Goal: Task Accomplishment & Management: Use online tool/utility

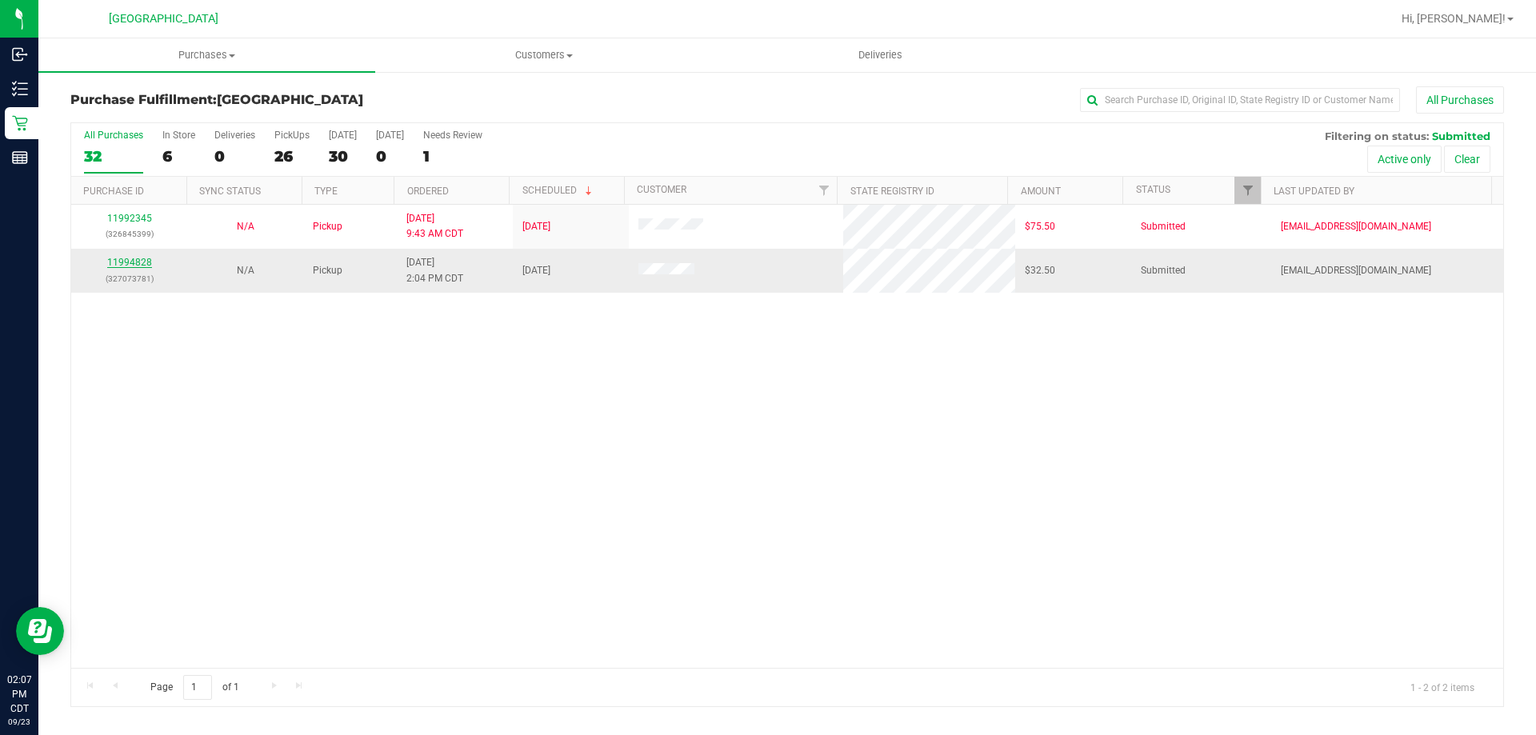
click at [142, 265] on link "11994828" at bounding box center [129, 262] width 45 height 11
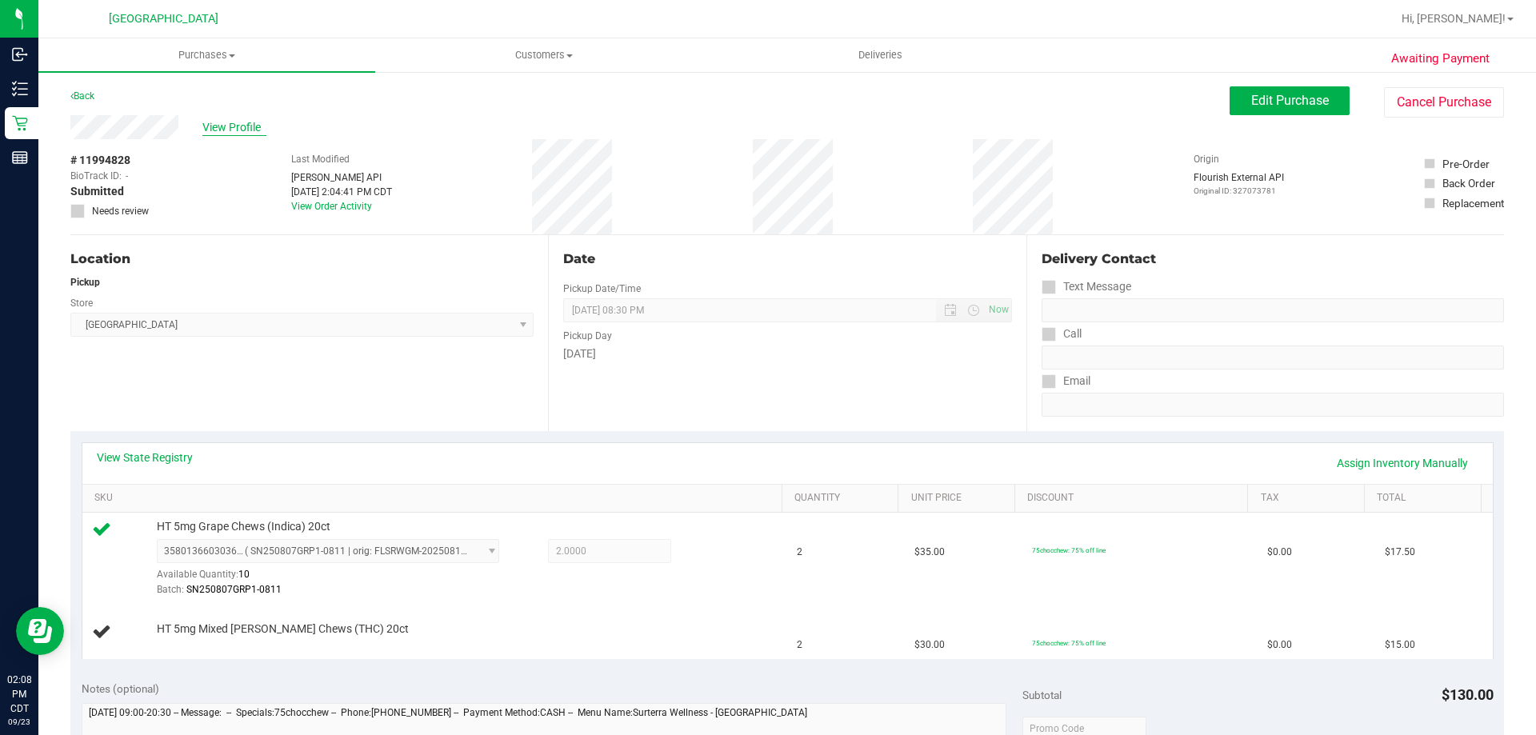
click at [222, 120] on span "View Profile" at bounding box center [234, 127] width 64 height 17
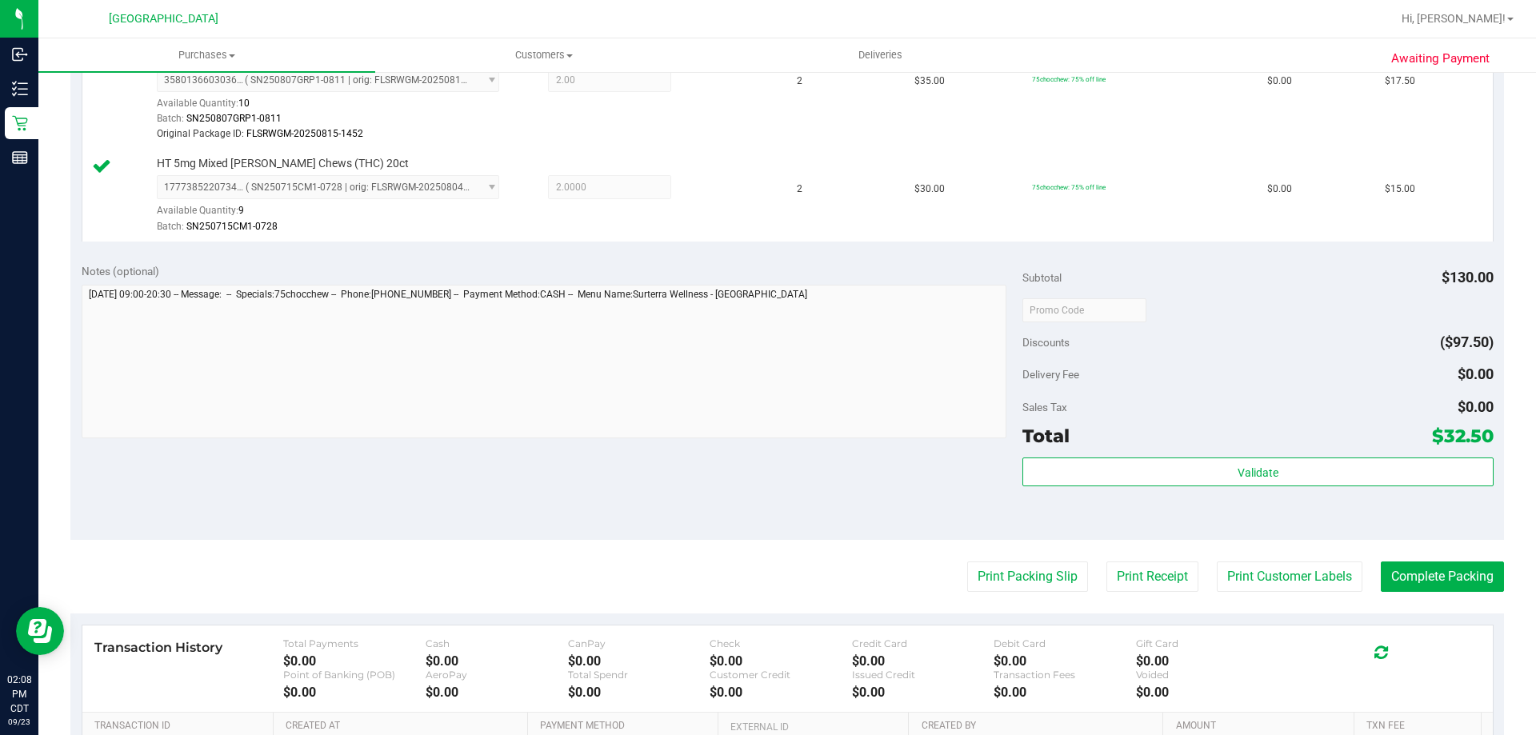
scroll to position [480, 0]
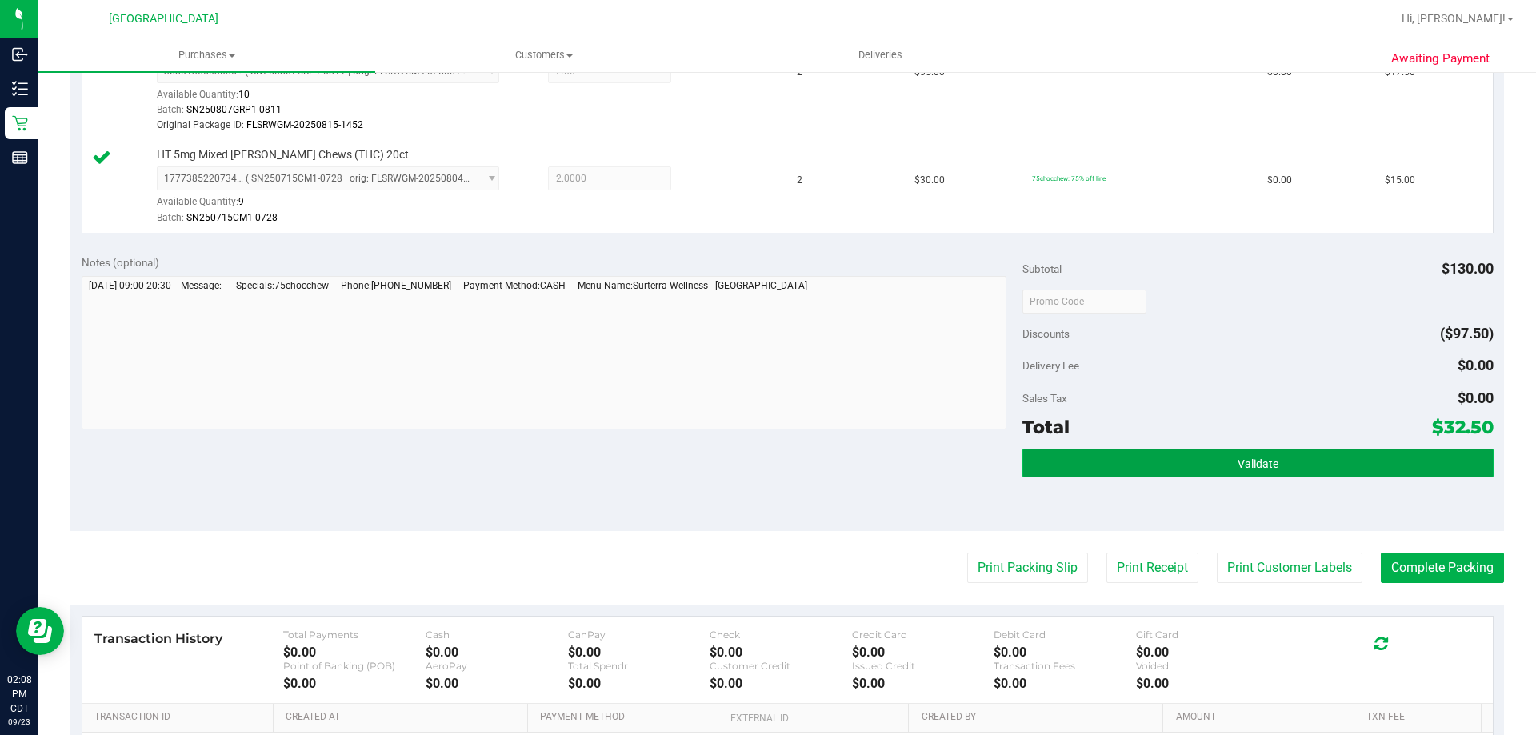
click at [1179, 470] on button "Validate" at bounding box center [1258, 463] width 470 height 29
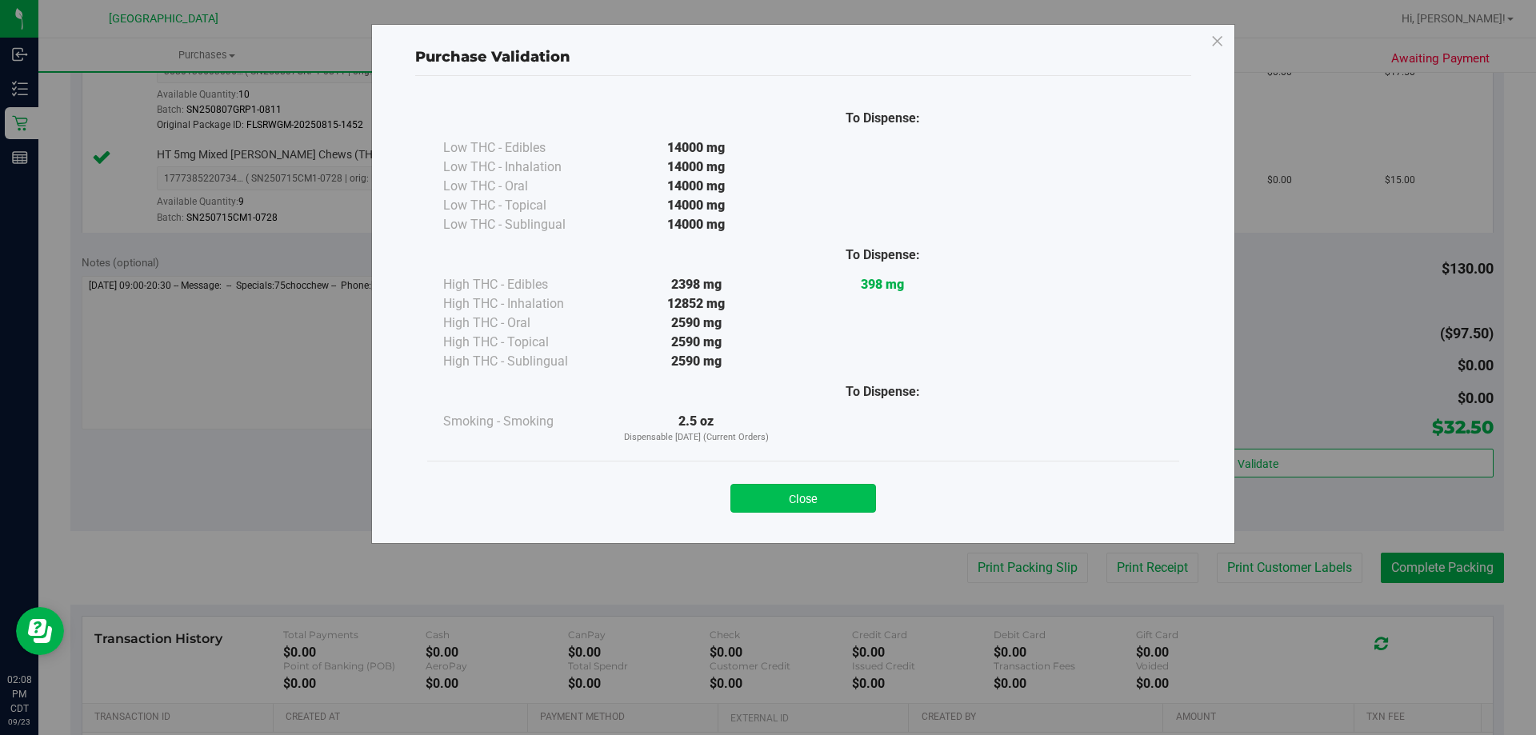
click at [834, 498] on button "Close" at bounding box center [804, 498] width 146 height 29
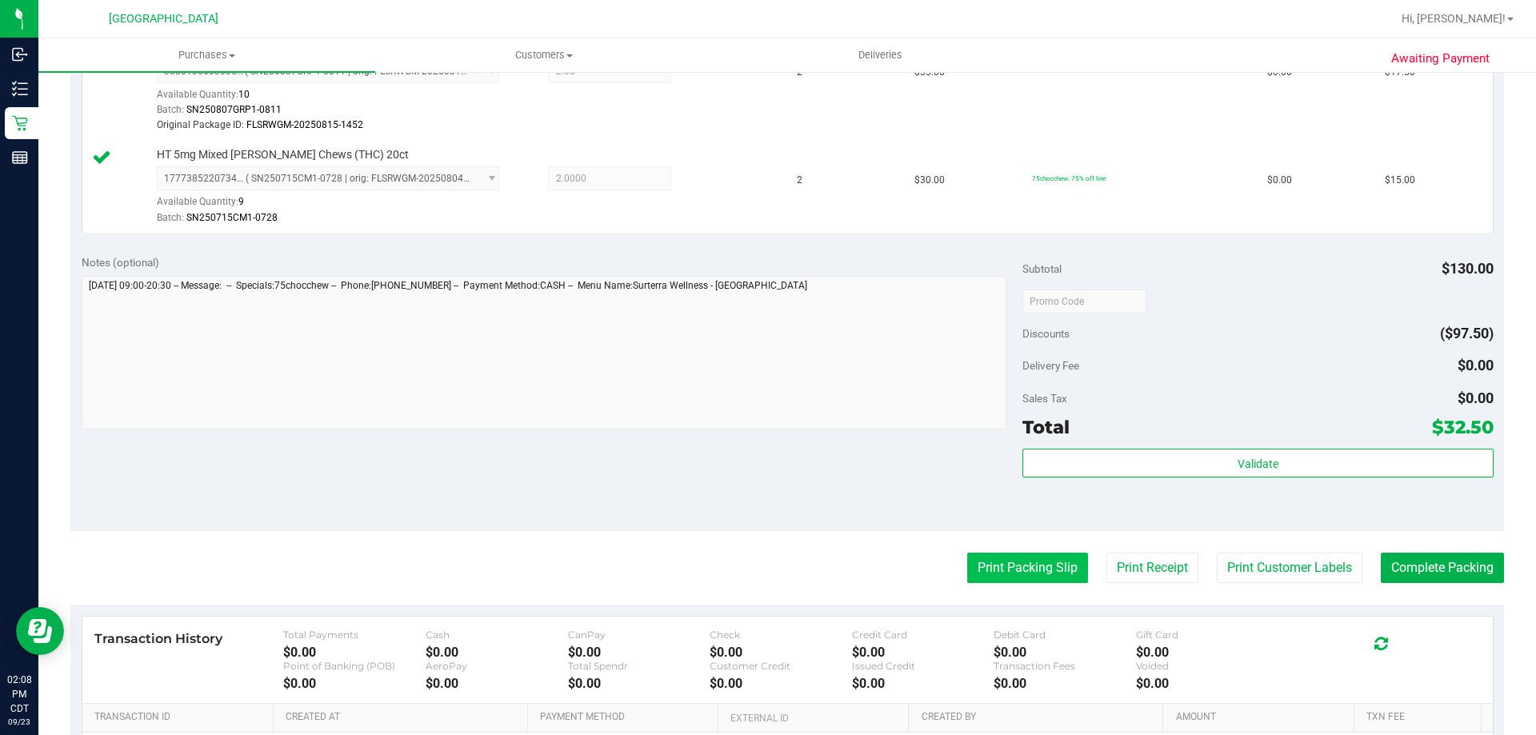
click at [1003, 562] on button "Print Packing Slip" at bounding box center [1027, 568] width 121 height 30
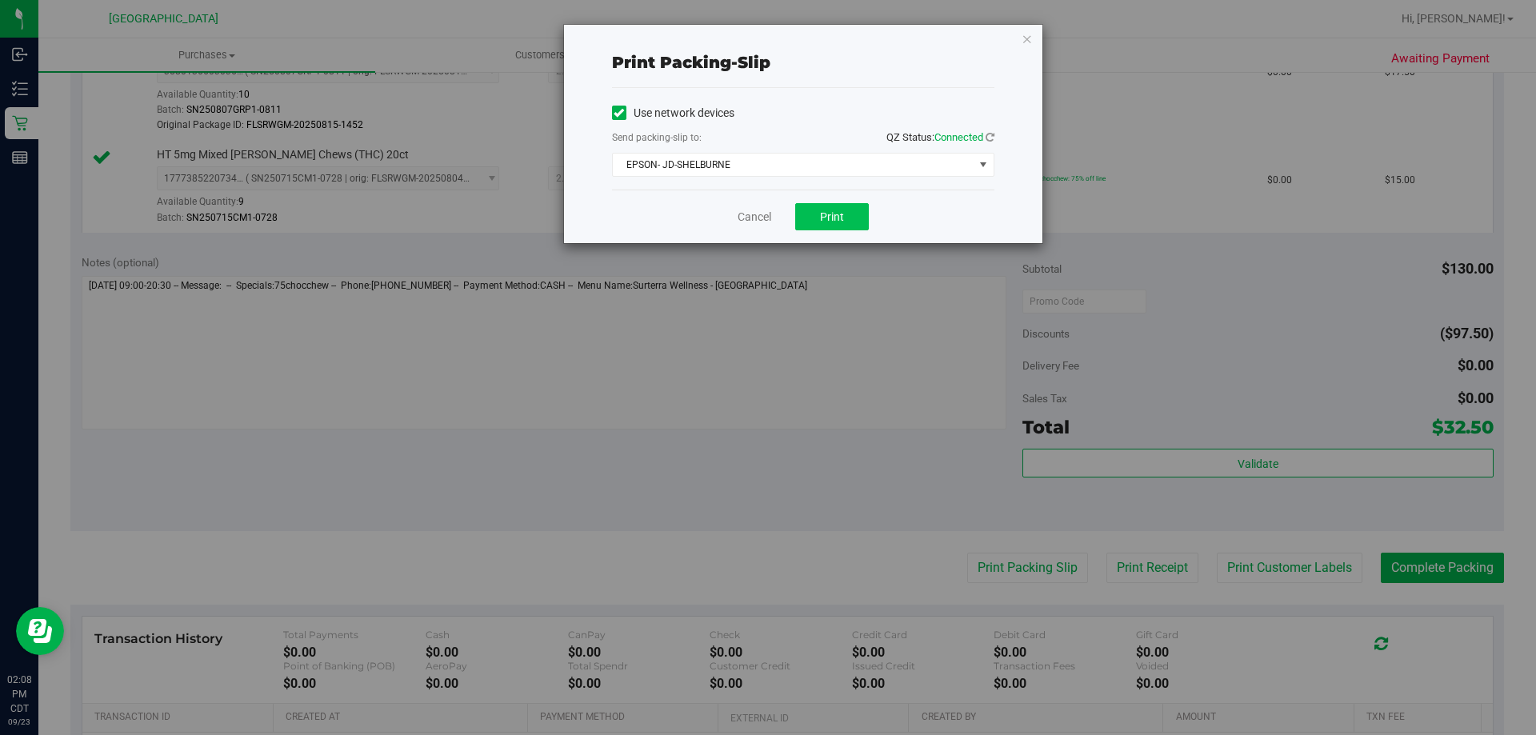
click at [839, 206] on div "Cancel Print" at bounding box center [803, 217] width 382 height 54
click at [840, 206] on button "Print" at bounding box center [832, 216] width 74 height 27
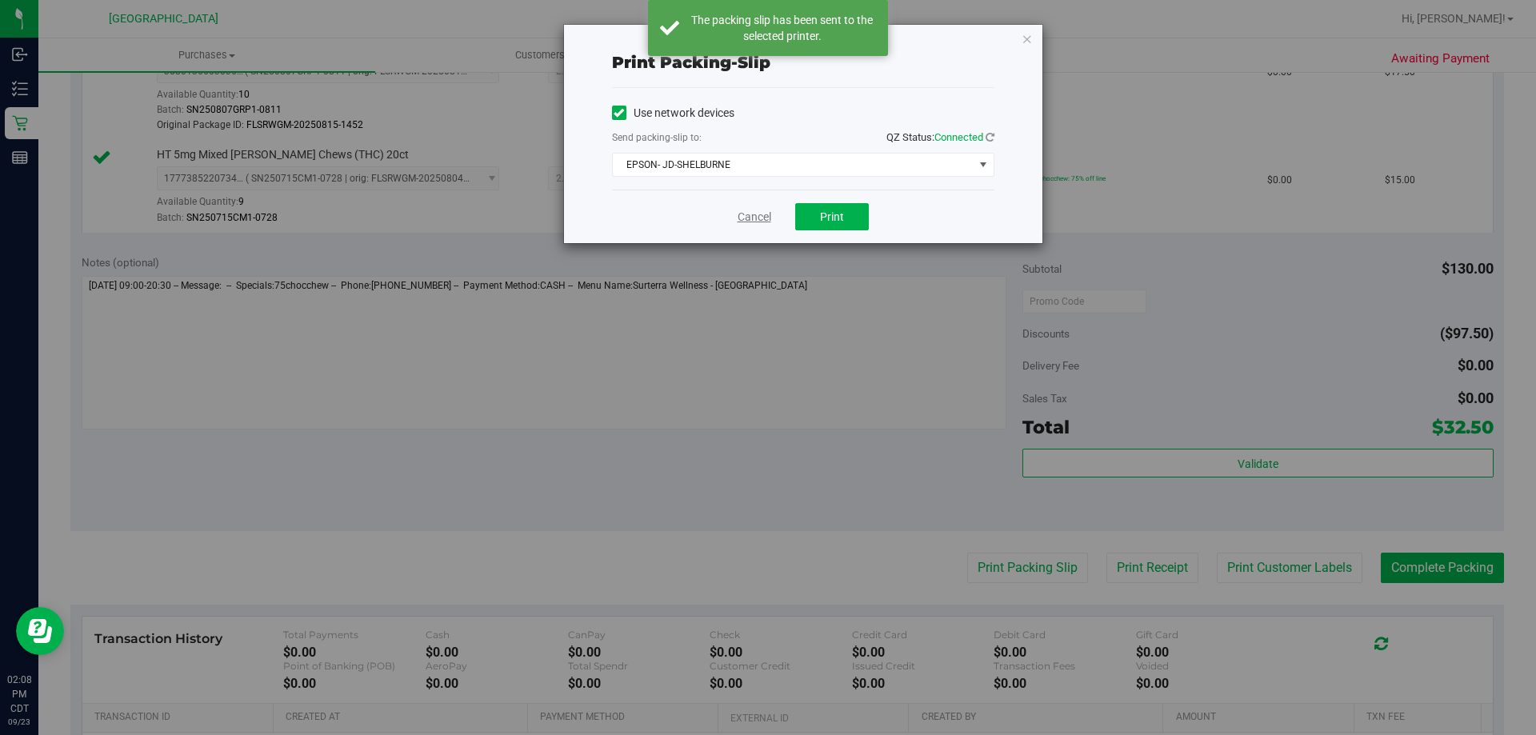
click at [748, 218] on link "Cancel" at bounding box center [755, 217] width 34 height 17
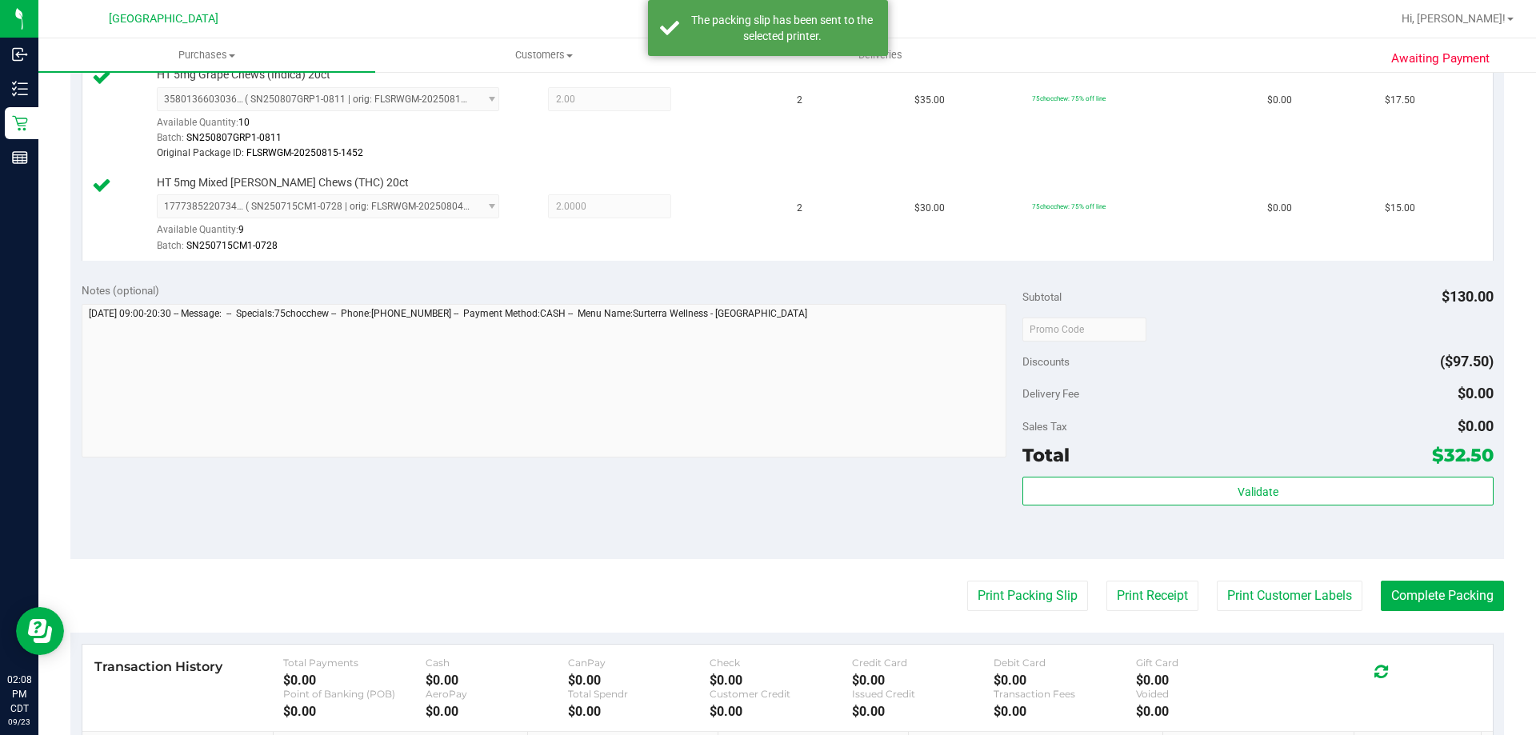
scroll to position [640, 0]
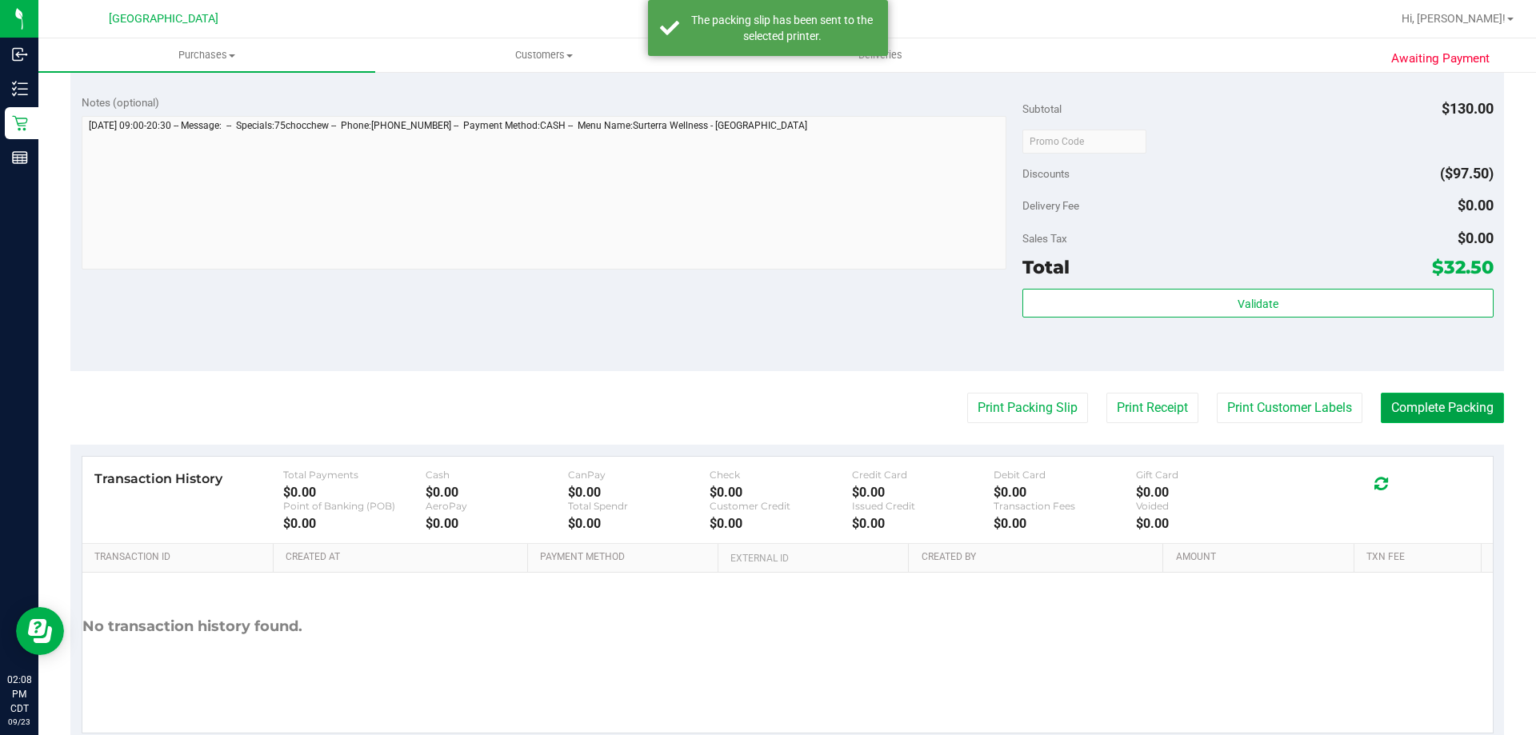
click at [1397, 422] on button "Complete Packing" at bounding box center [1442, 408] width 123 height 30
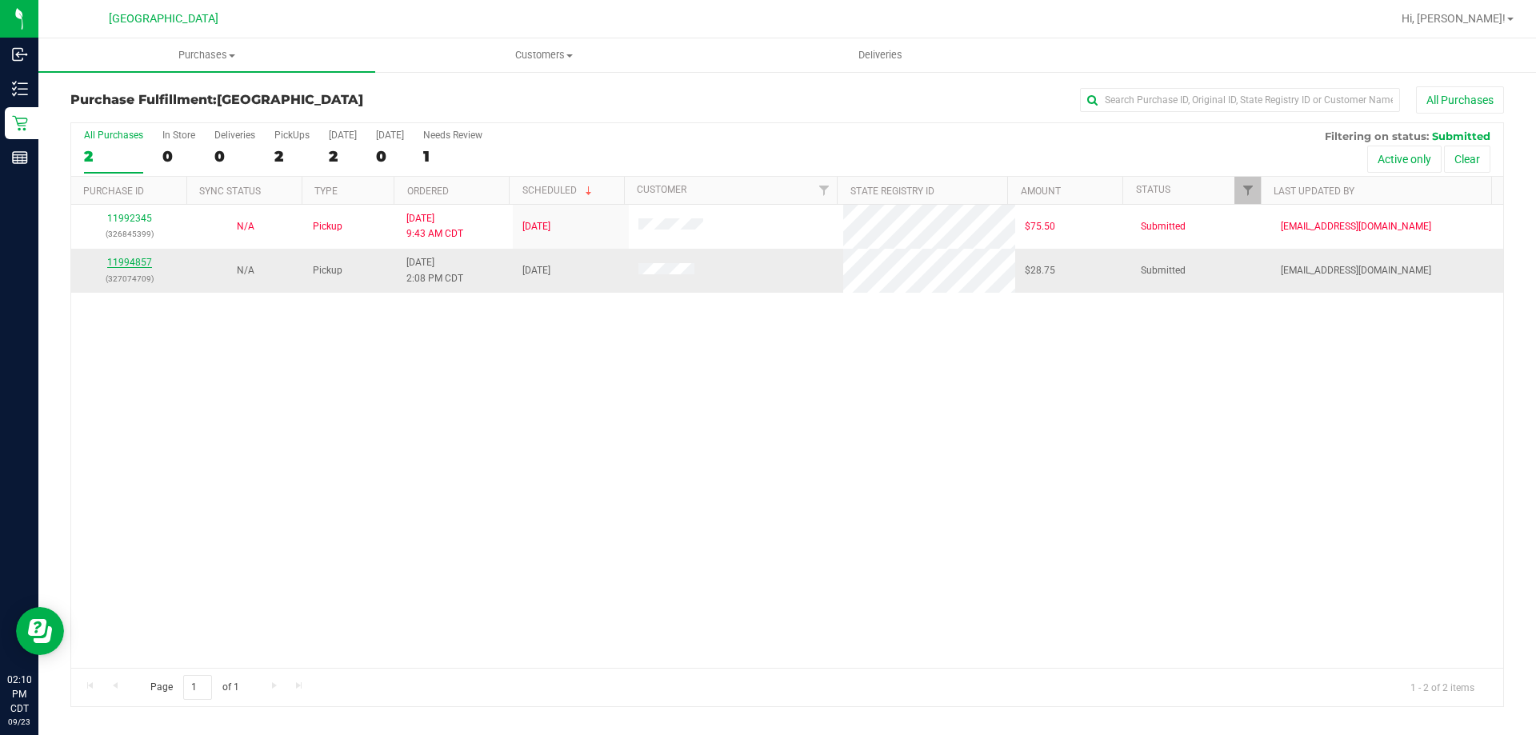
click at [144, 258] on link "11994857" at bounding box center [129, 262] width 45 height 11
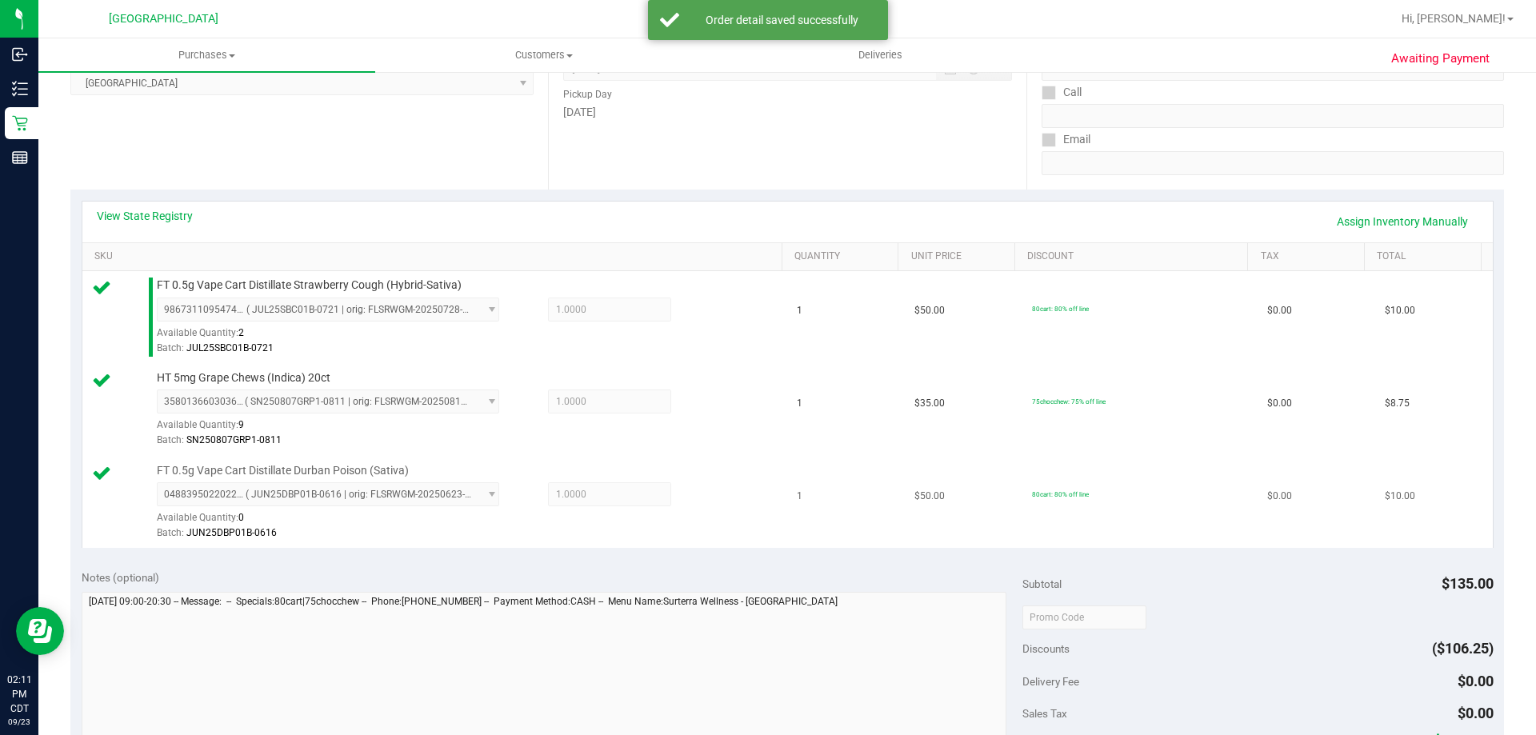
scroll to position [320, 0]
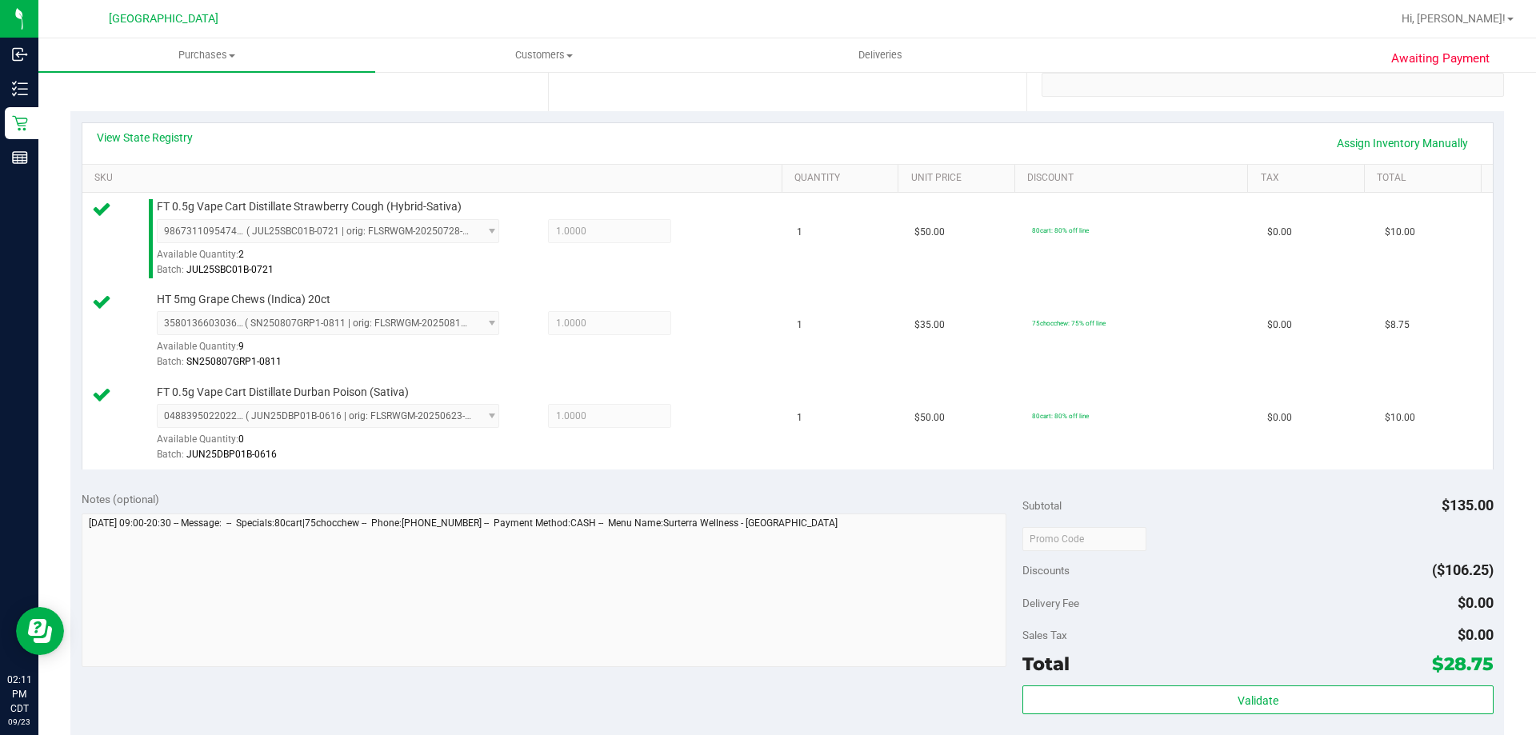
click at [1234, 681] on div "Subtotal $135.00 Discounts ($106.25) Delivery Fee $0.00 Sales Tax $0.00 Total $…" at bounding box center [1258, 624] width 470 height 266
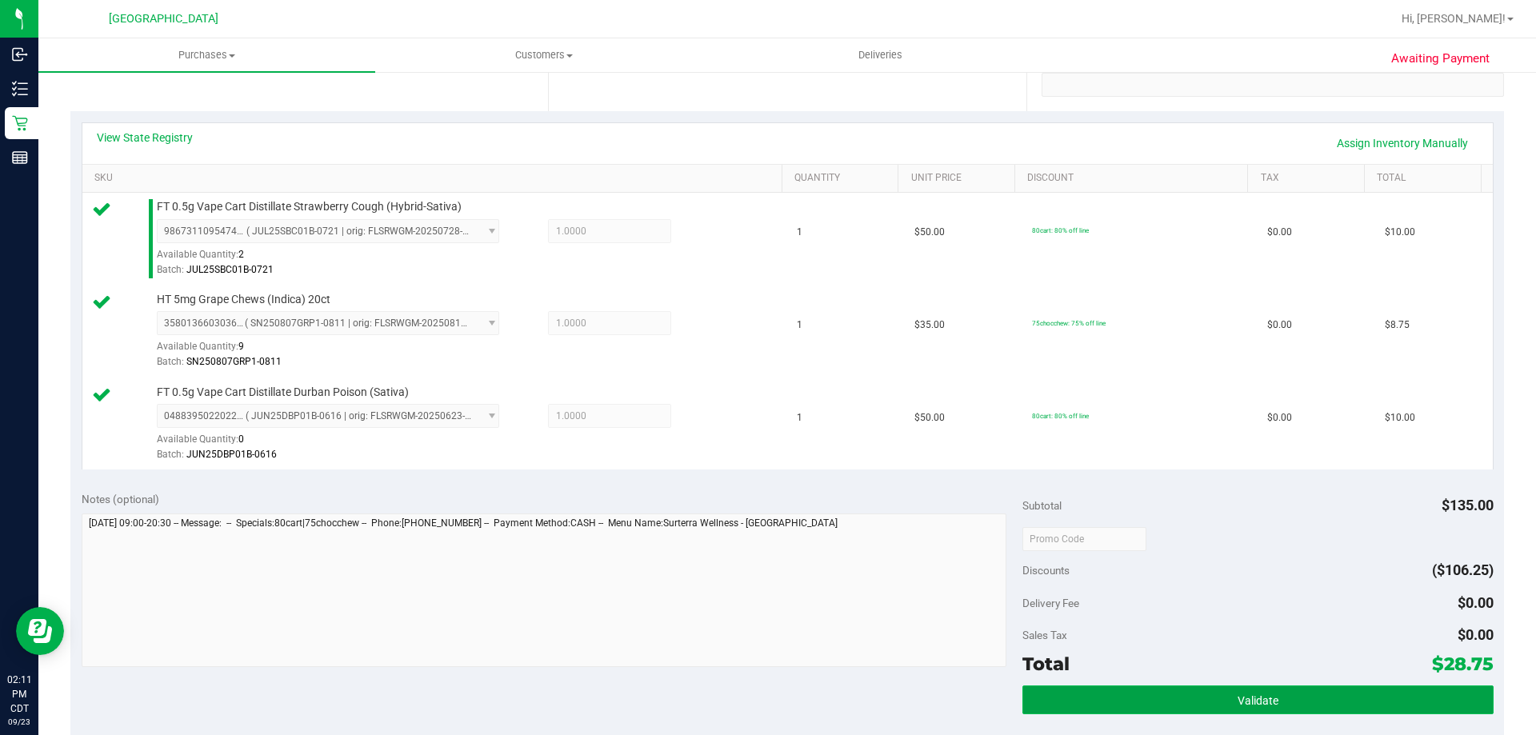
click at [1239, 691] on button "Validate" at bounding box center [1258, 700] width 470 height 29
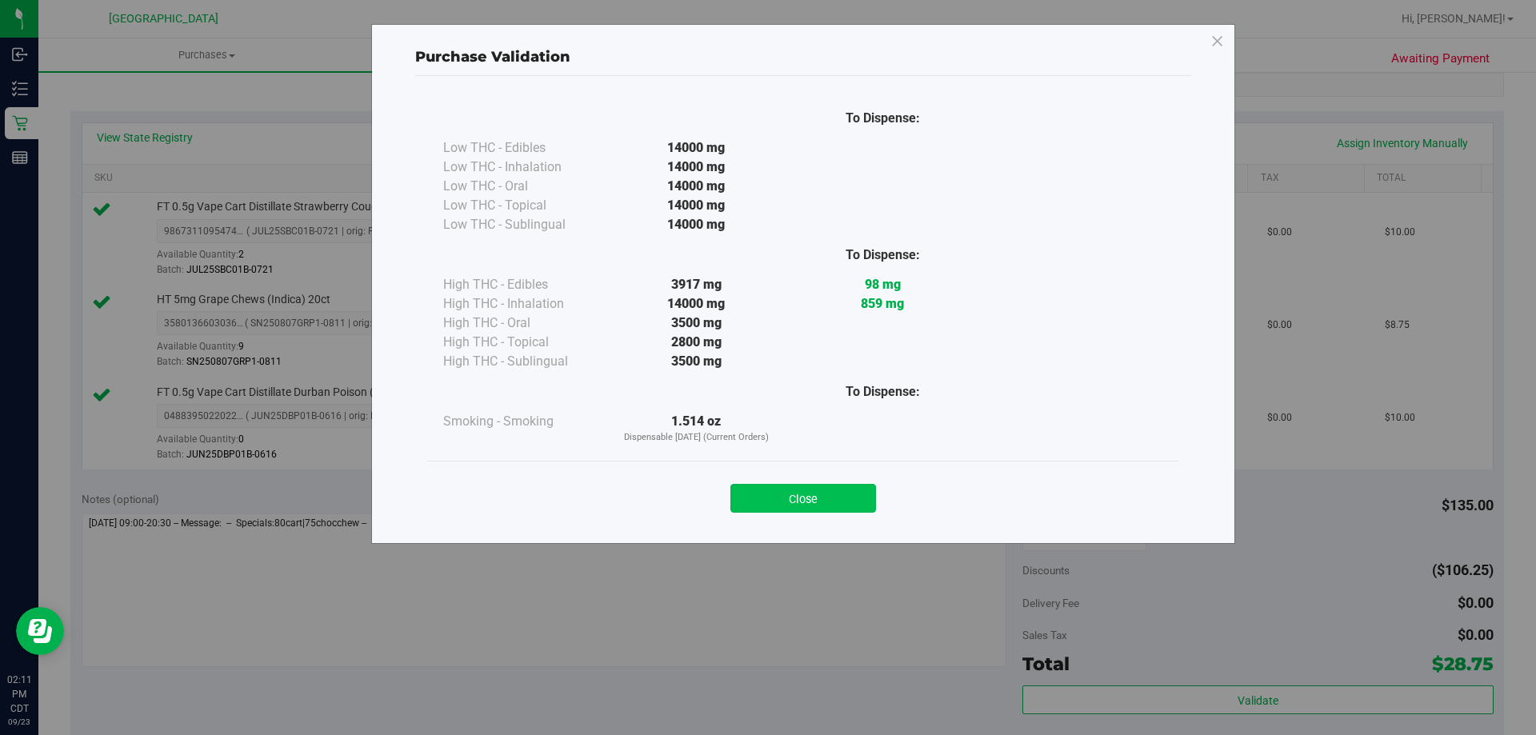
click at [859, 498] on button "Close" at bounding box center [804, 498] width 146 height 29
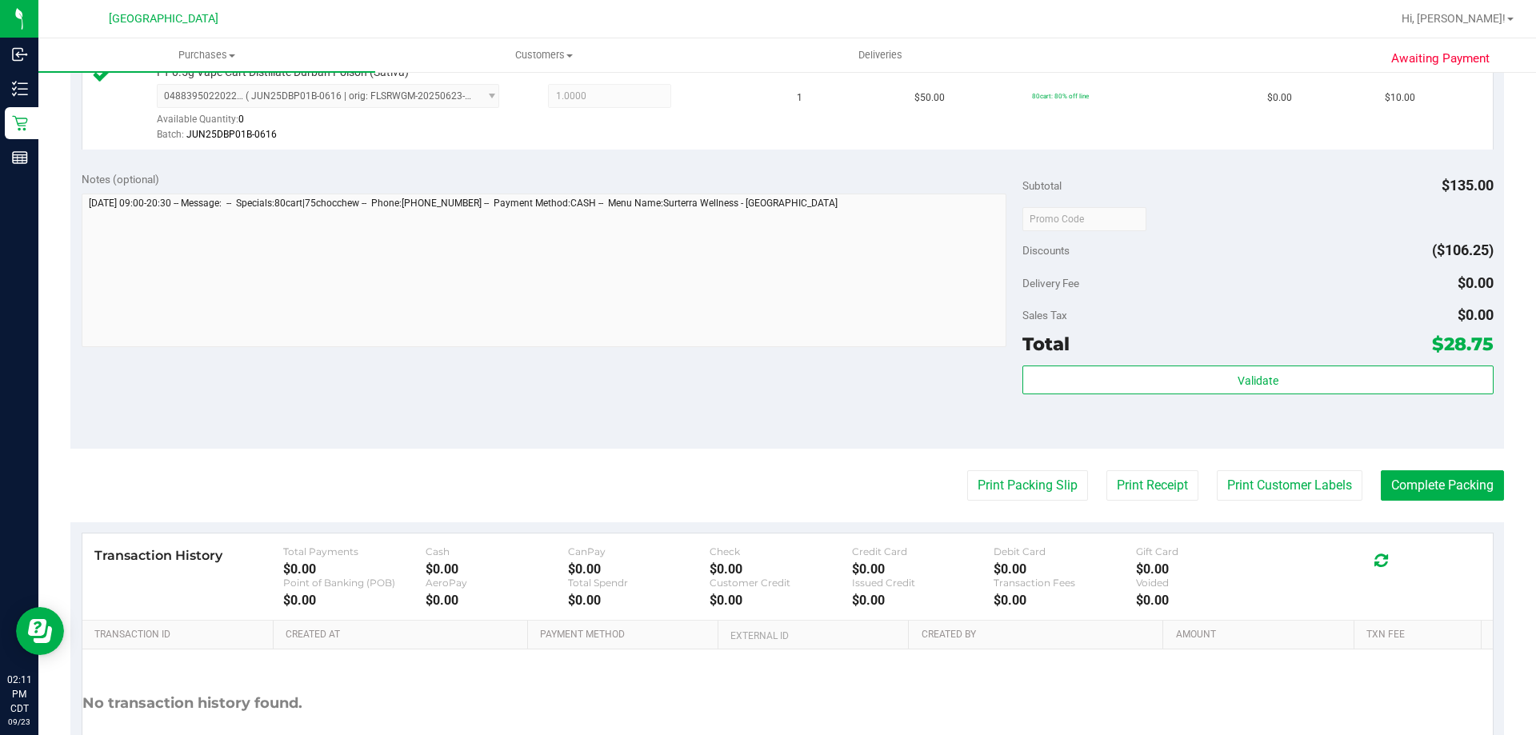
scroll to position [759, 0]
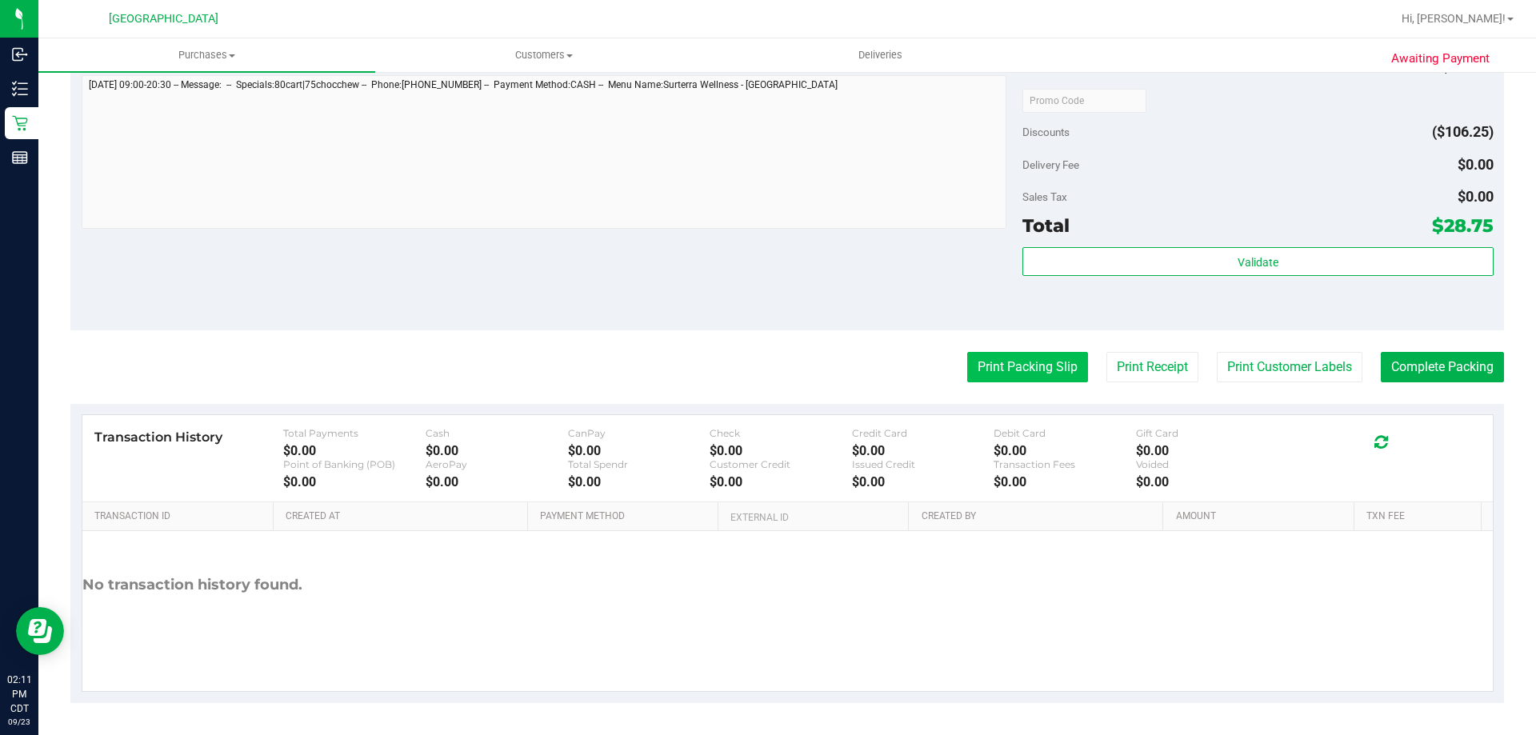
click at [1041, 367] on button "Print Packing Slip" at bounding box center [1027, 367] width 121 height 30
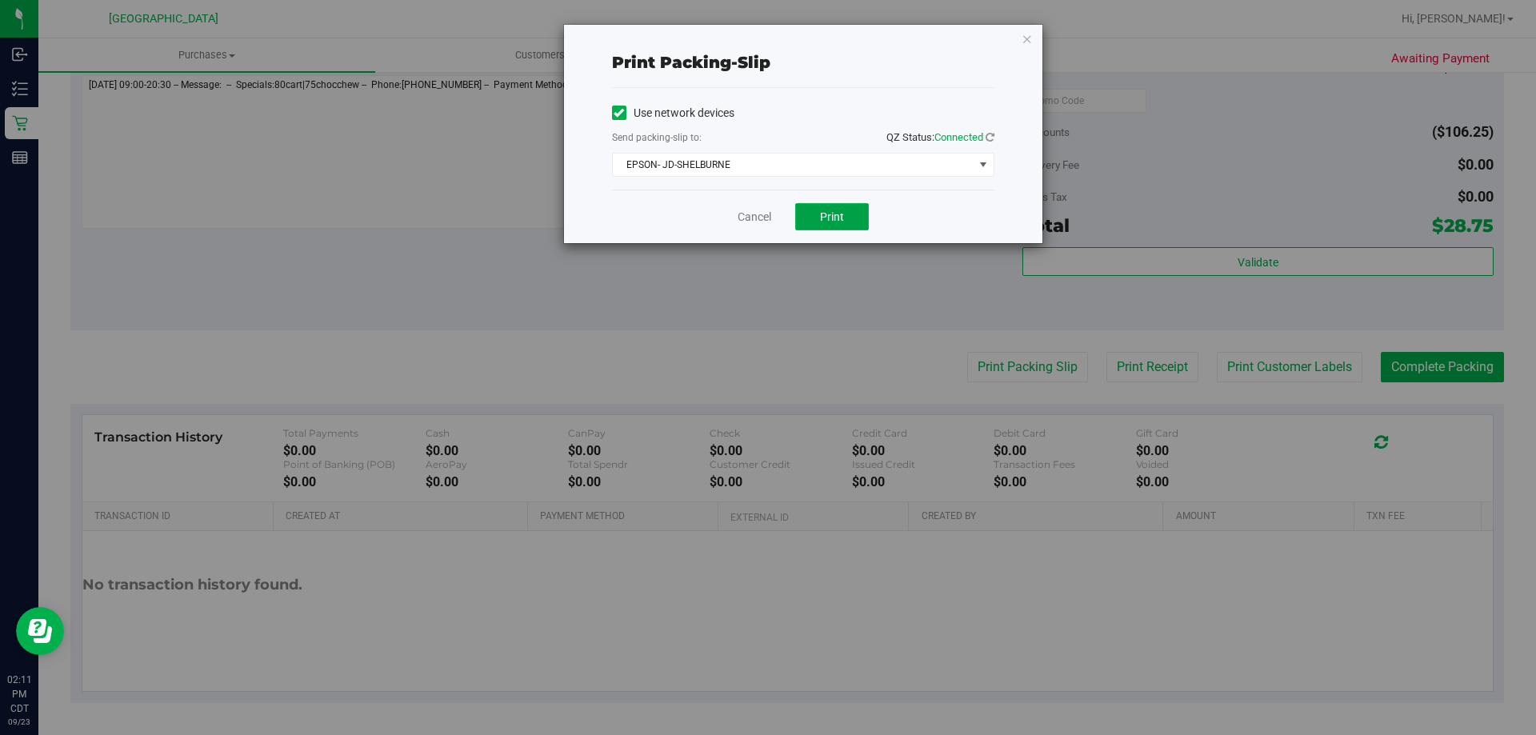
click at [836, 212] on span "Print" at bounding box center [832, 216] width 24 height 13
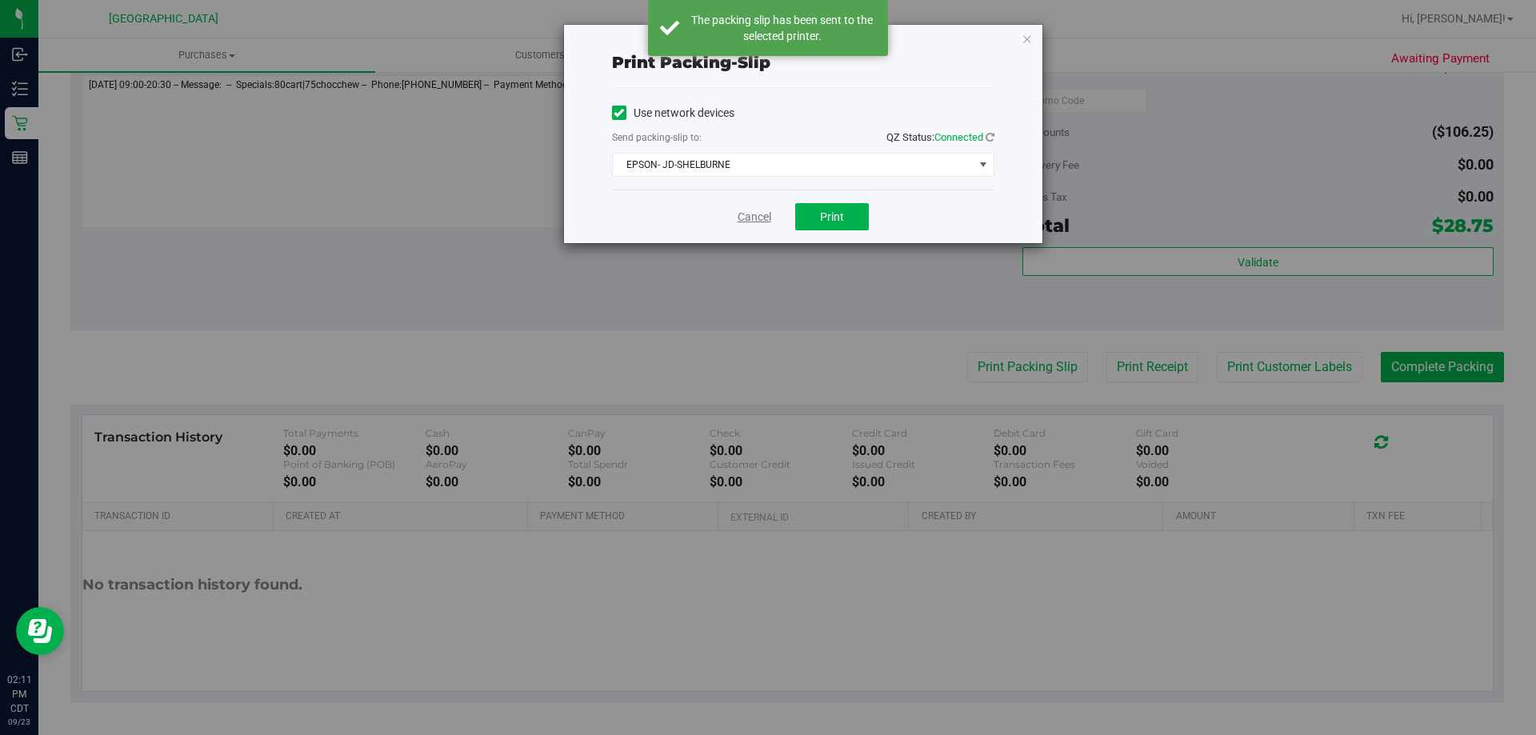
click at [767, 218] on link "Cancel" at bounding box center [755, 217] width 34 height 17
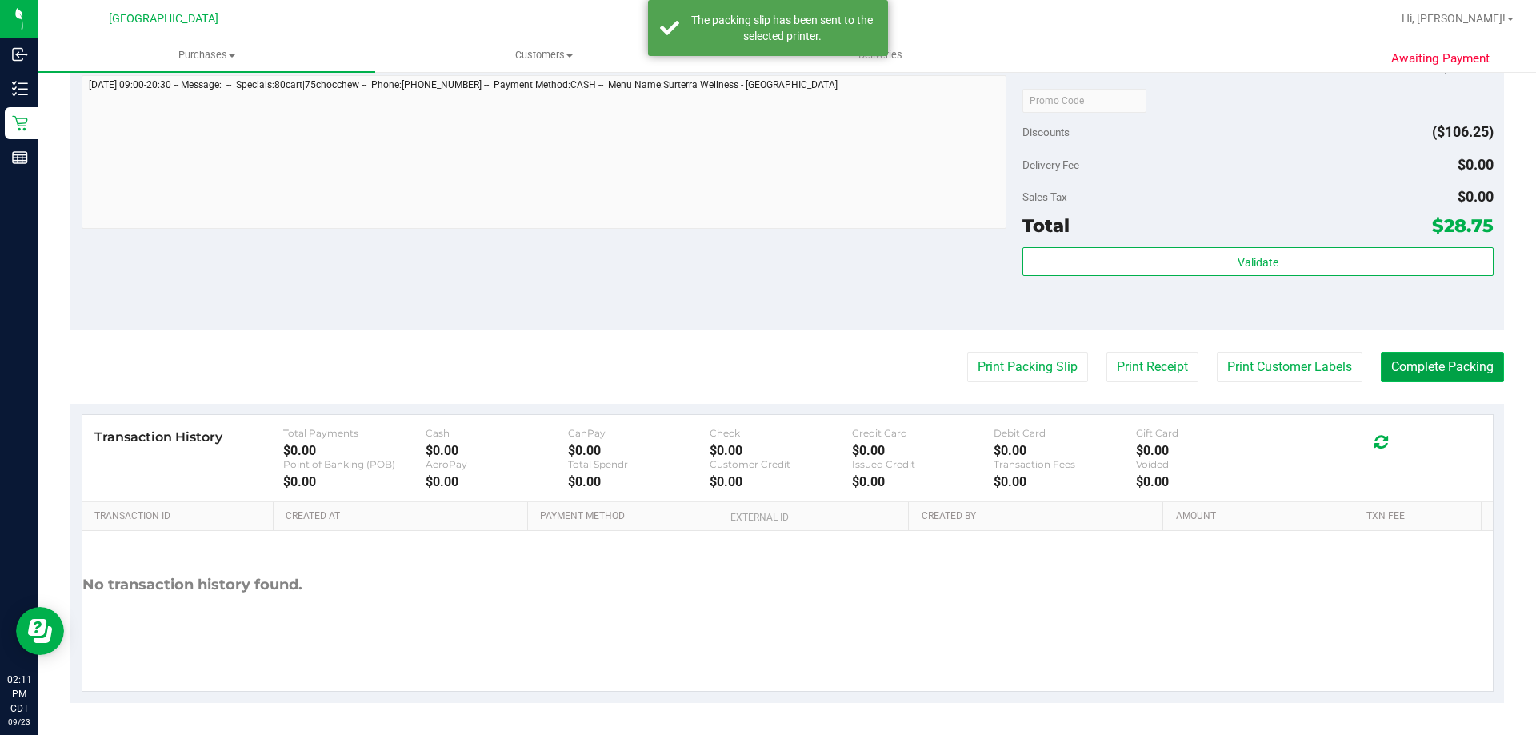
click at [1419, 380] on button "Complete Packing" at bounding box center [1442, 367] width 123 height 30
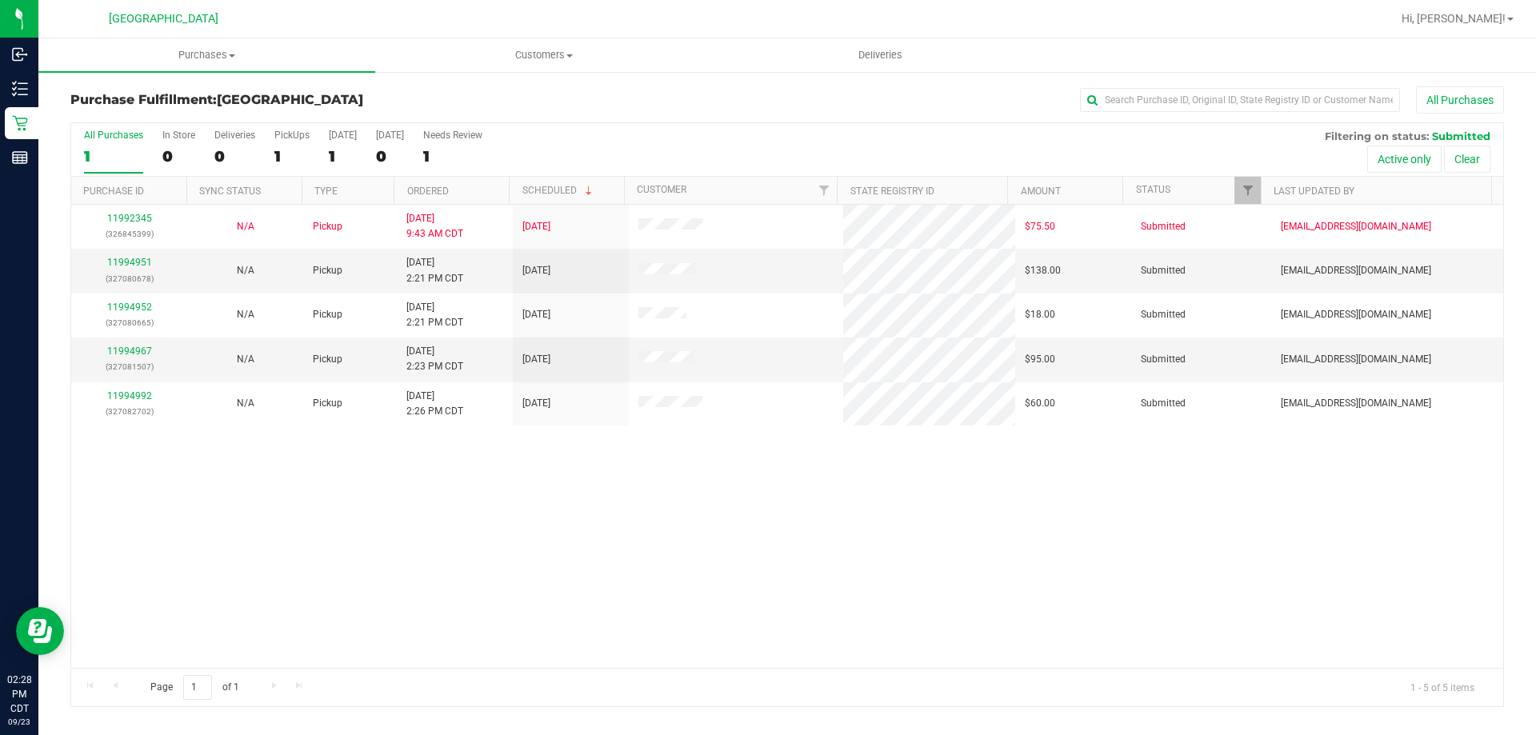
click at [458, 192] on th "Ordered" at bounding box center [451, 191] width 115 height 28
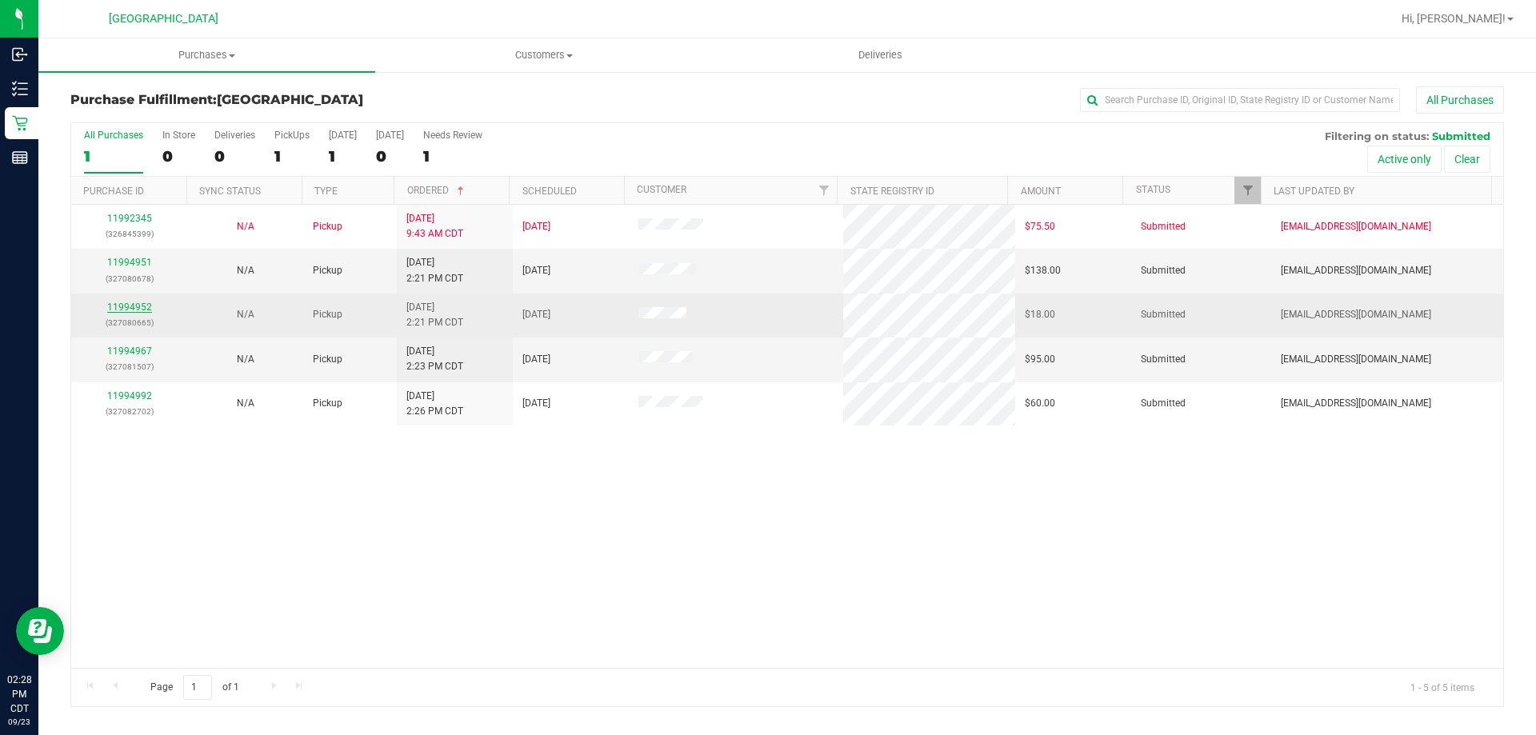
click at [130, 304] on link "11994952" at bounding box center [129, 307] width 45 height 11
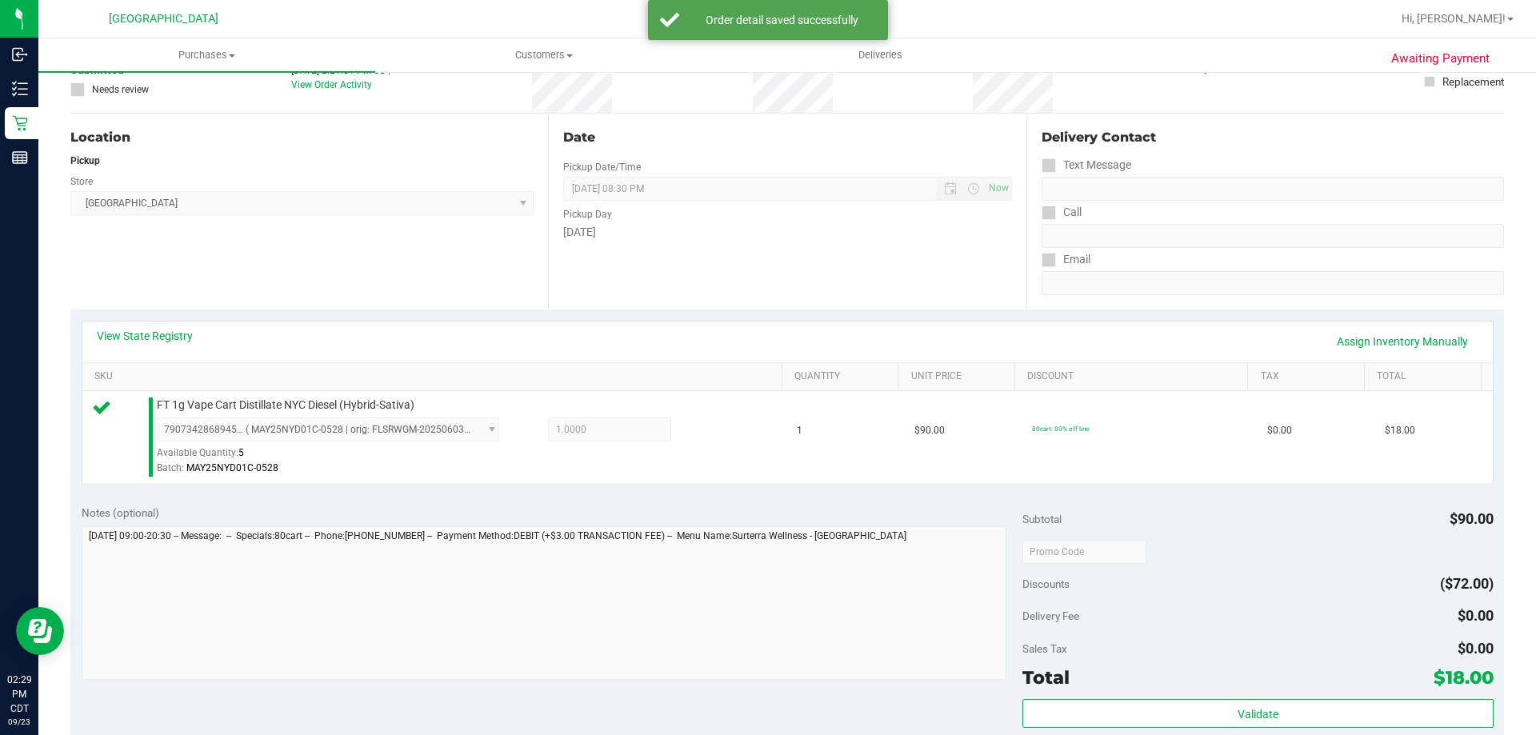
scroll to position [240, 0]
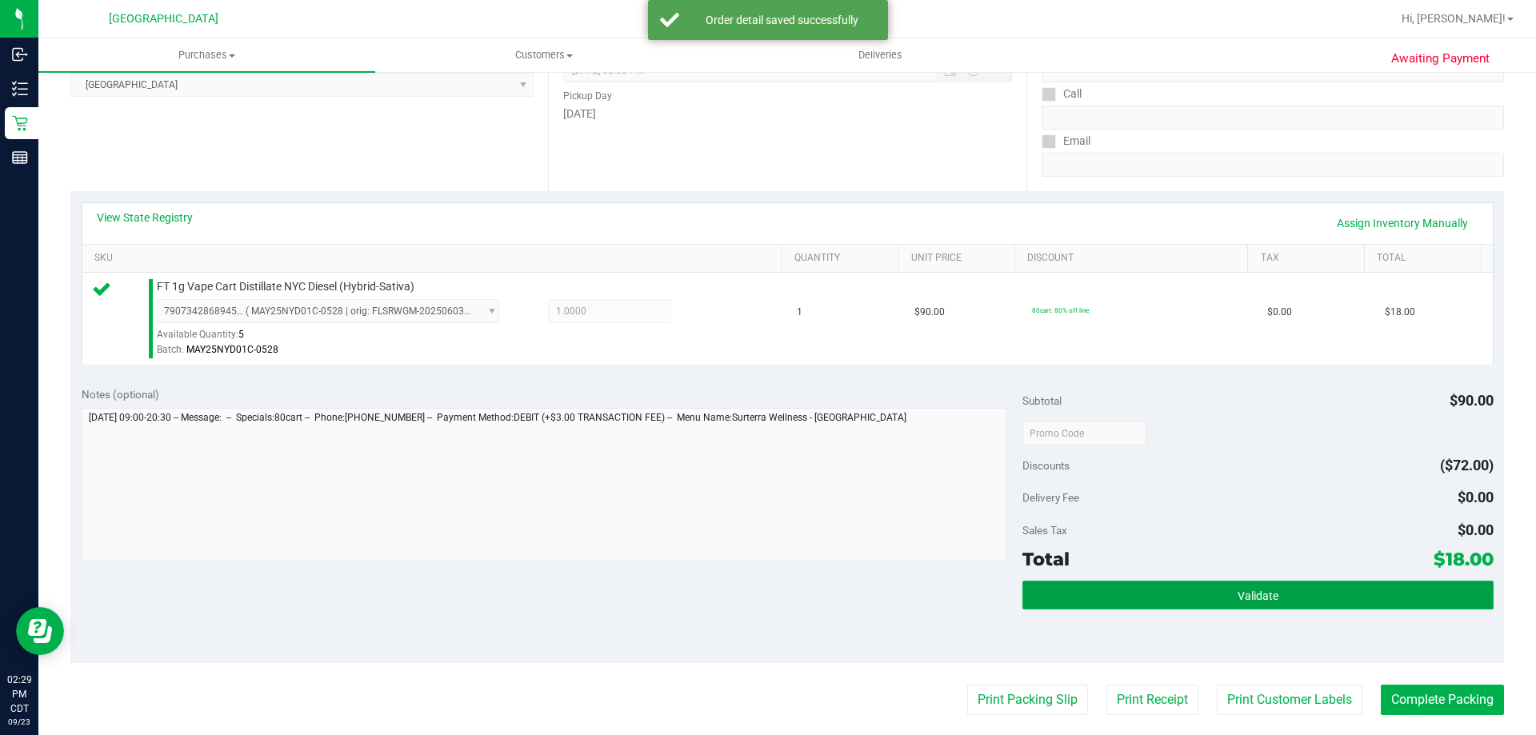
click at [1133, 581] on button "Validate" at bounding box center [1258, 595] width 470 height 29
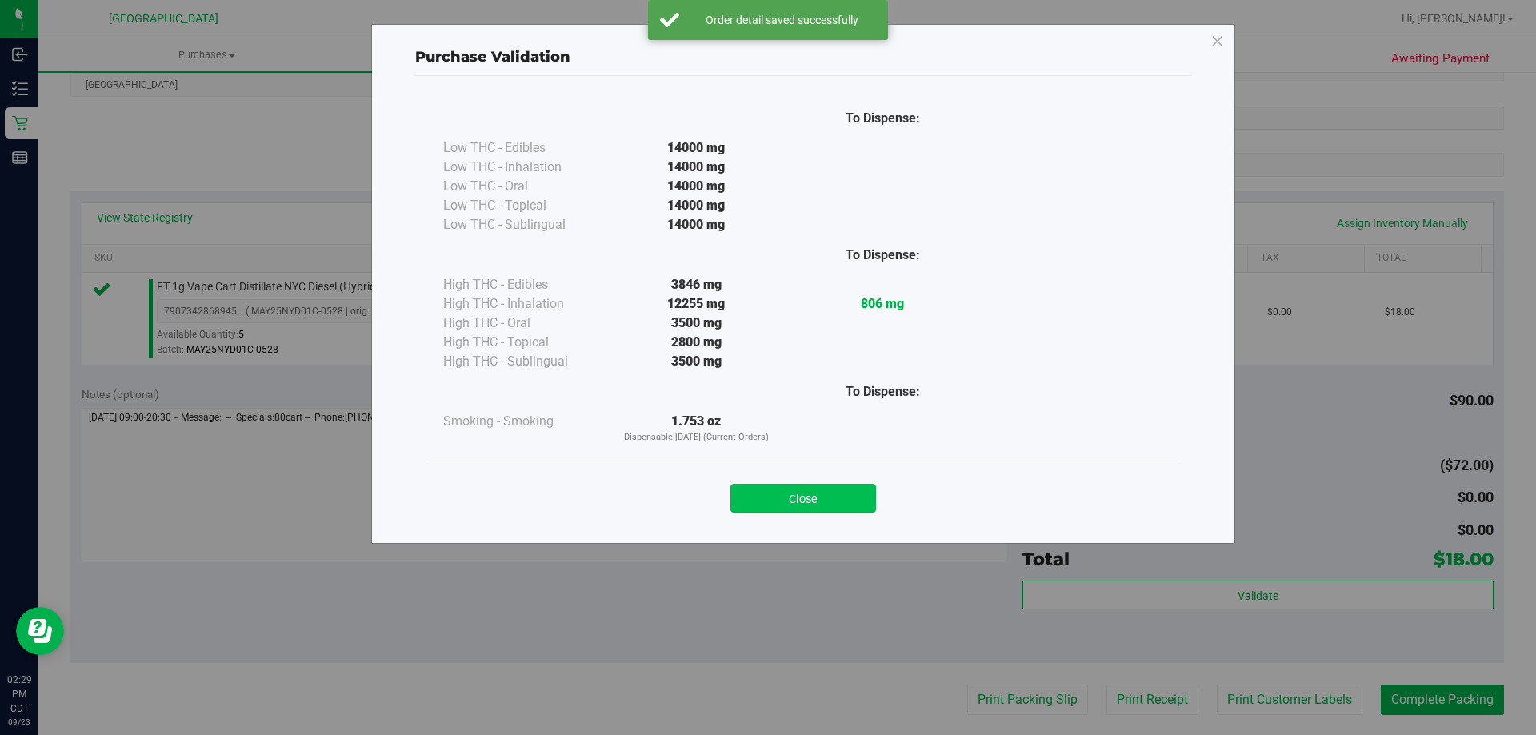
click at [837, 504] on button "Close" at bounding box center [804, 498] width 146 height 29
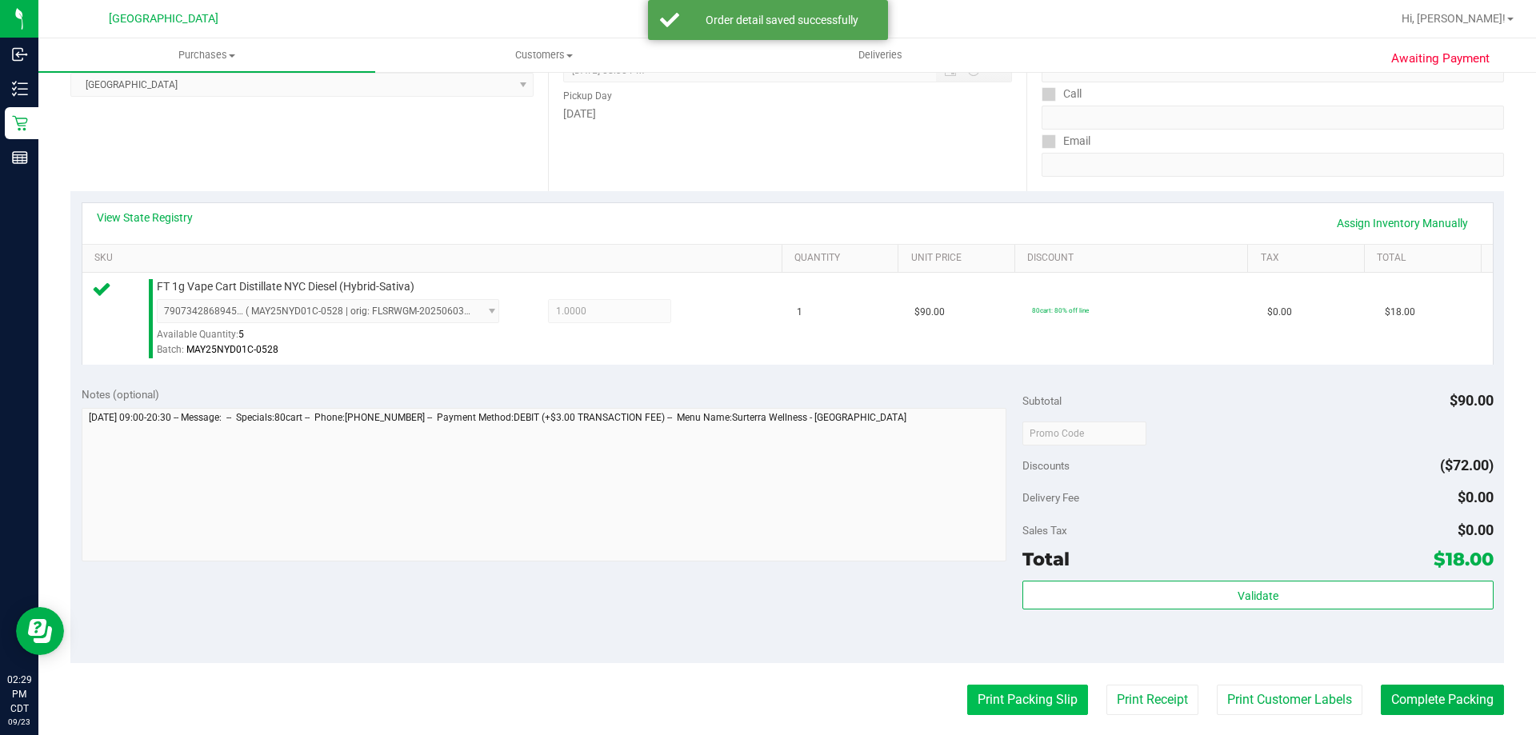
click at [1025, 698] on button "Print Packing Slip" at bounding box center [1027, 700] width 121 height 30
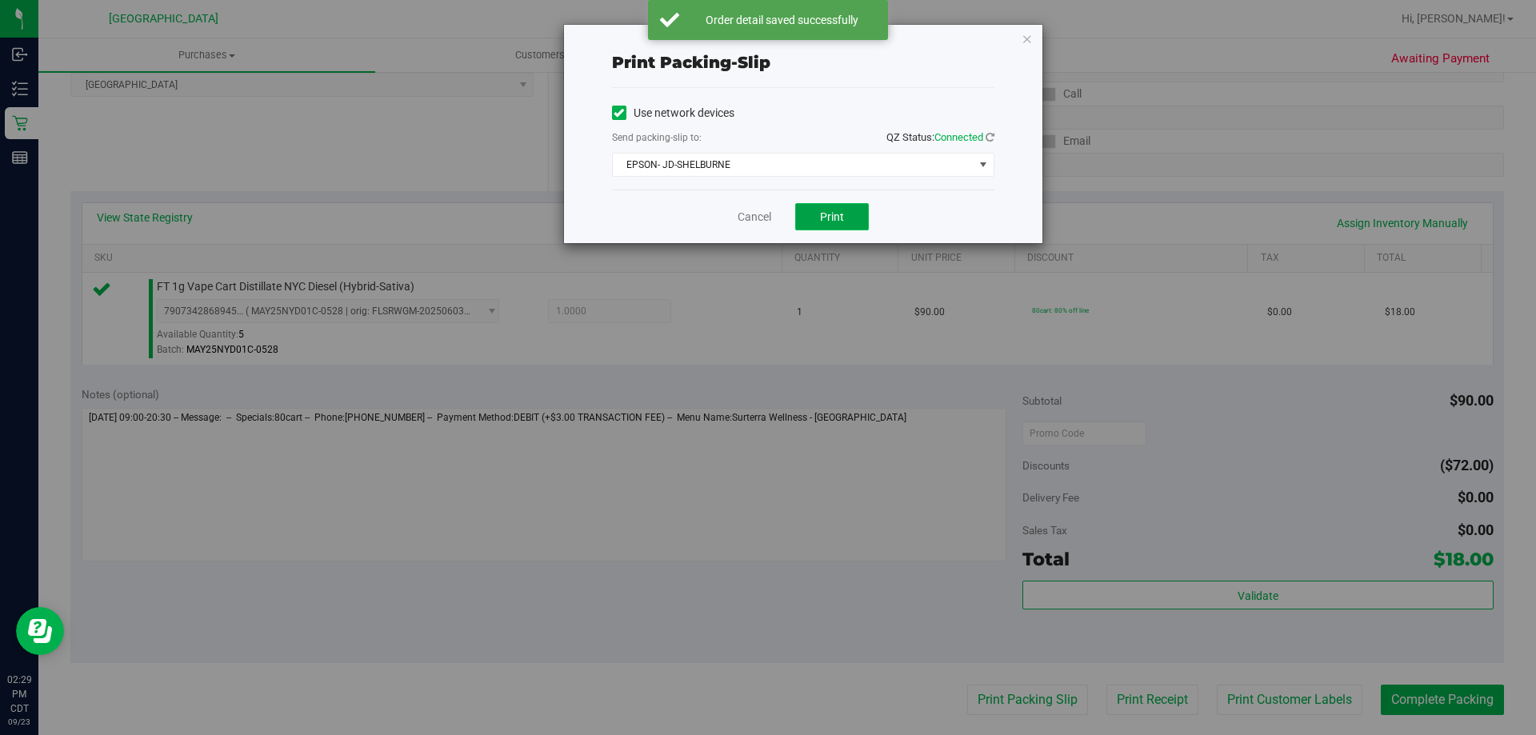
click at [827, 230] on button "Print" at bounding box center [832, 216] width 74 height 27
click at [755, 215] on link "Cancel" at bounding box center [755, 217] width 34 height 17
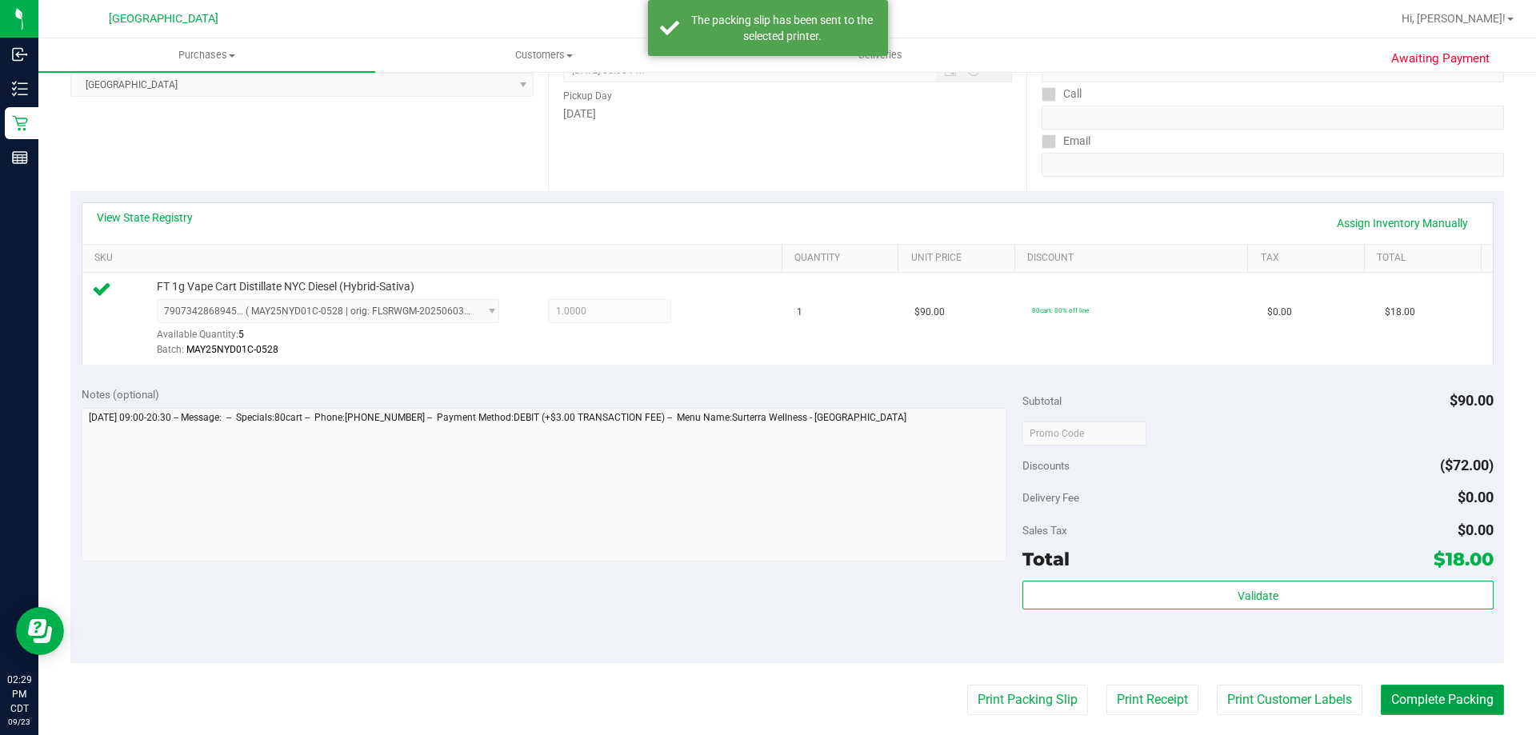
click at [1387, 715] on button "Complete Packing" at bounding box center [1442, 700] width 123 height 30
